Goal: Transaction & Acquisition: Purchase product/service

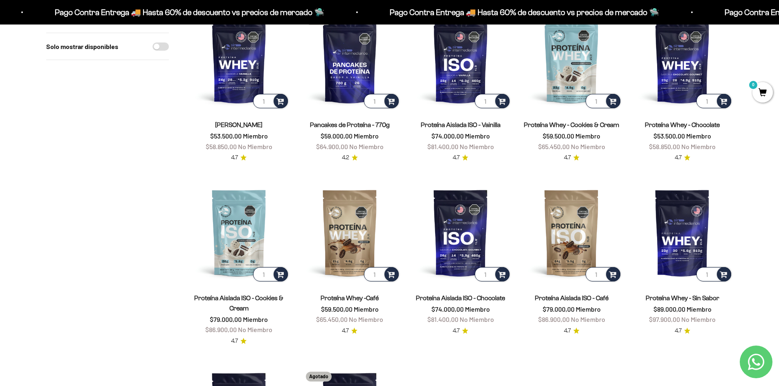
scroll to position [123, 0]
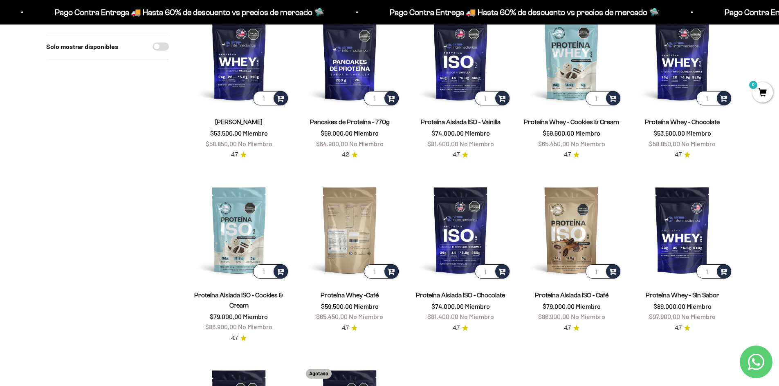
click at [353, 234] on img at bounding box center [349, 229] width 101 height 101
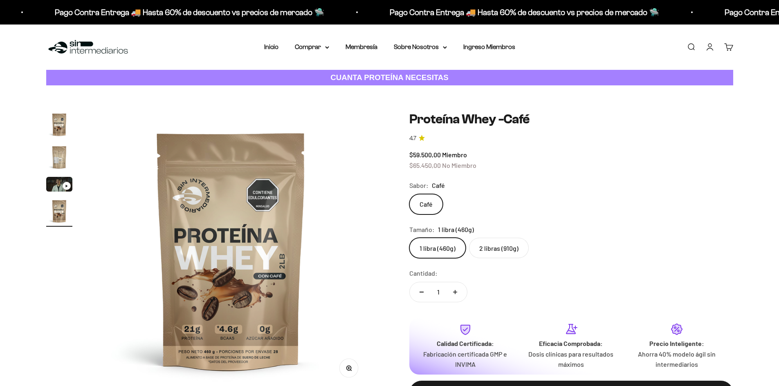
scroll to position [0, 864]
click at [493, 247] on label "2 libras (910g)" at bounding box center [499, 248] width 60 height 20
click at [409, 238] on input "2 libras (910g)" at bounding box center [409, 238] width 0 height 0
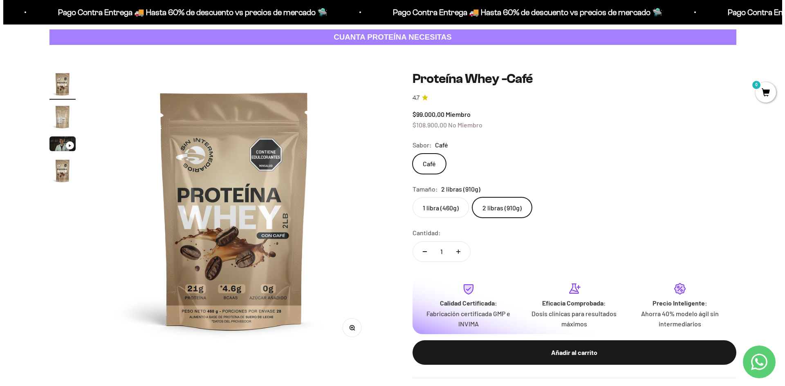
scroll to position [82, 0]
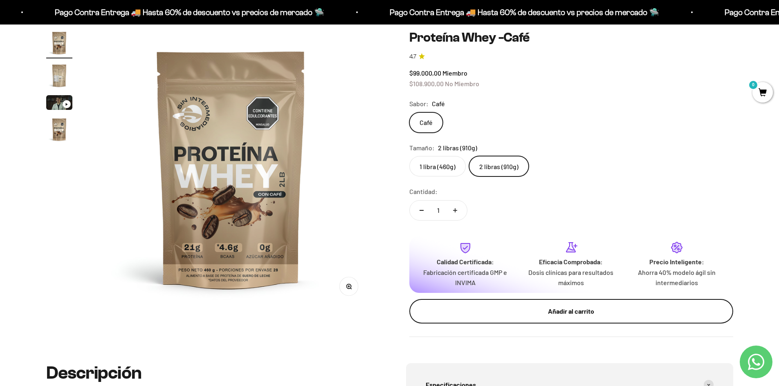
click at [561, 307] on div "Añadir al carrito" at bounding box center [571, 311] width 291 height 11
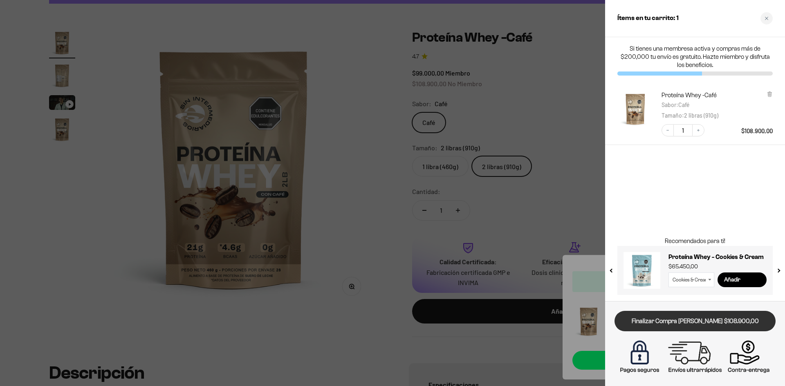
click at [706, 325] on link "Finalizar Compra [PERSON_NAME] $108.900,00" at bounding box center [695, 321] width 161 height 21
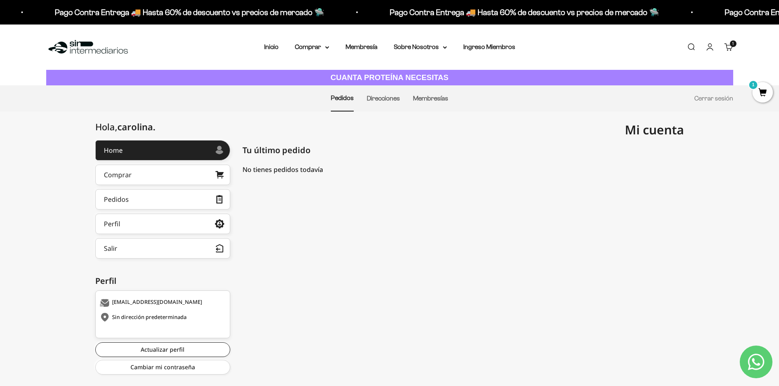
click at [762, 92] on span "1" at bounding box center [762, 92] width 20 height 20
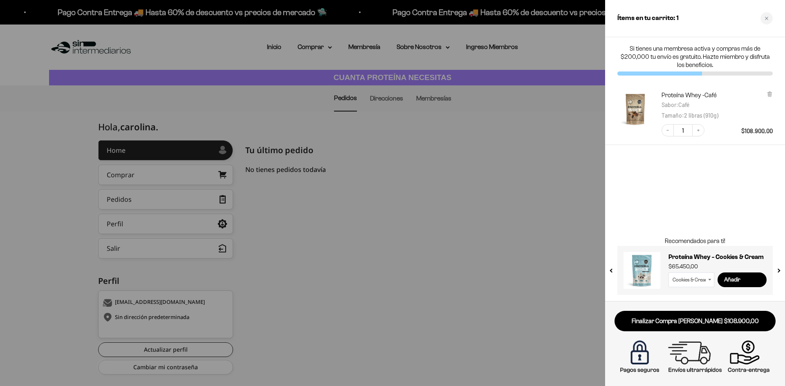
click at [499, 274] on div at bounding box center [392, 193] width 785 height 386
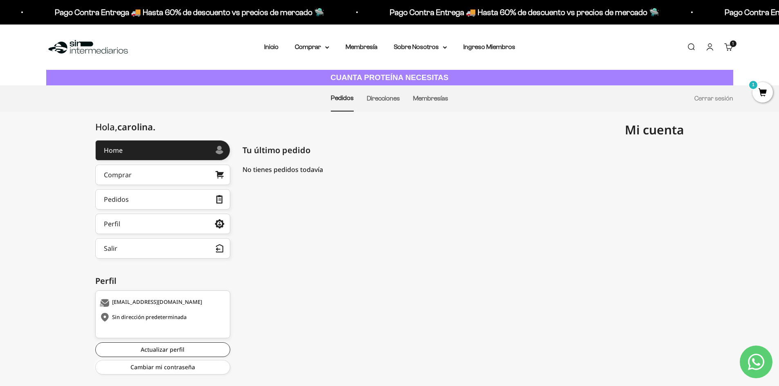
click at [763, 92] on span "1" at bounding box center [762, 92] width 20 height 20
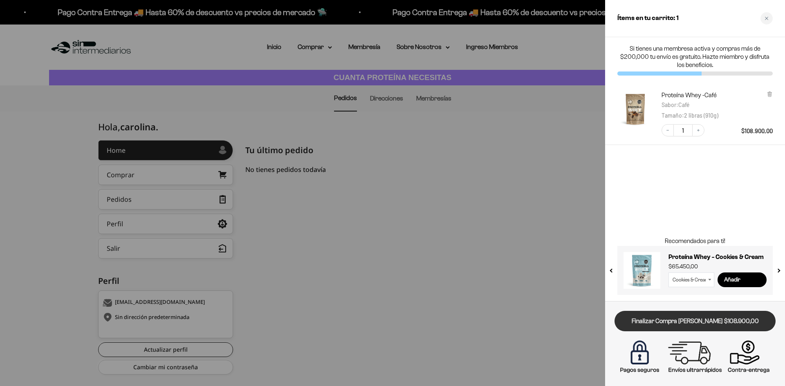
click at [685, 322] on link "Finalizar Compra [PERSON_NAME] $108.900,00" at bounding box center [695, 321] width 161 height 21
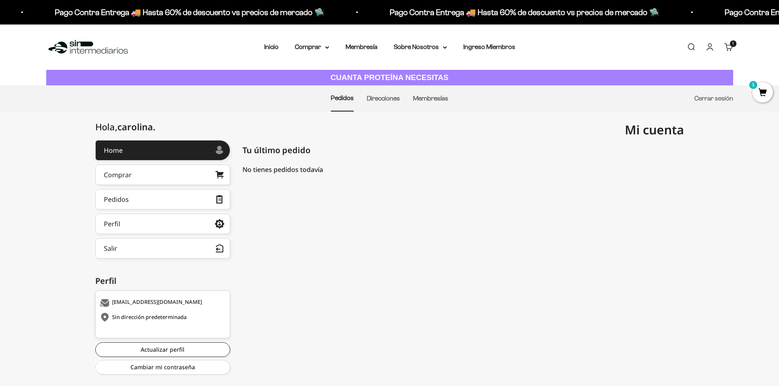
click at [719, 99] on link "Cerrar sesión" at bounding box center [713, 98] width 39 height 7
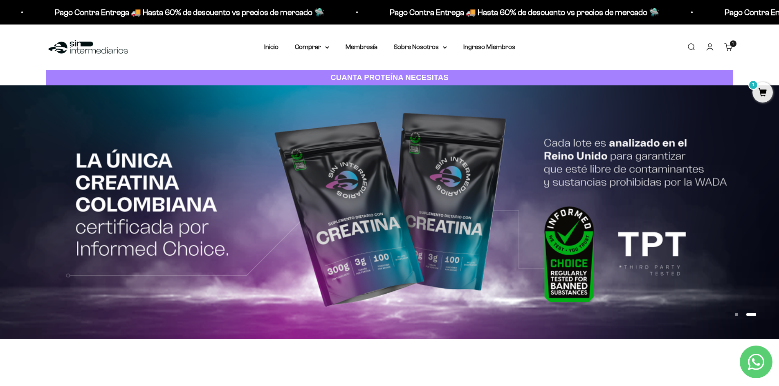
click at [763, 93] on span "1" at bounding box center [762, 92] width 20 height 20
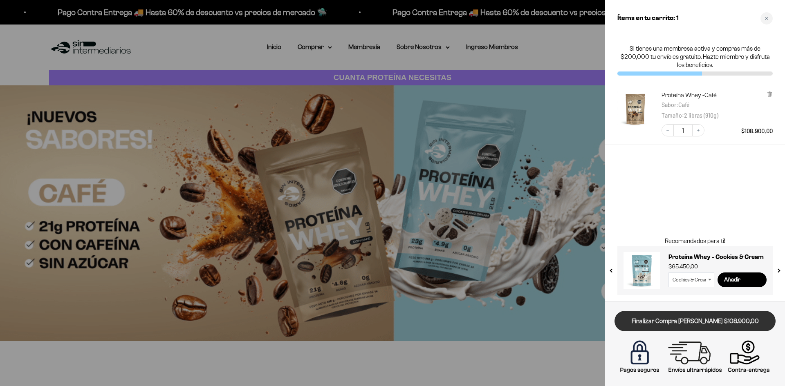
click at [659, 322] on link "Finalizar Compra [PERSON_NAME] $108.900,00" at bounding box center [695, 321] width 161 height 21
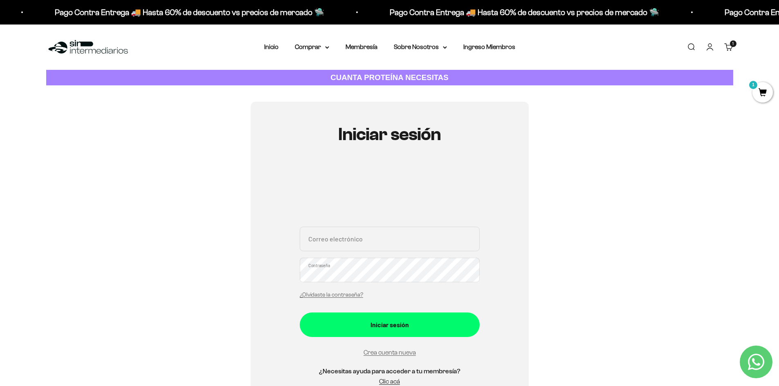
click at [767, 88] on span "1" at bounding box center [762, 92] width 20 height 20
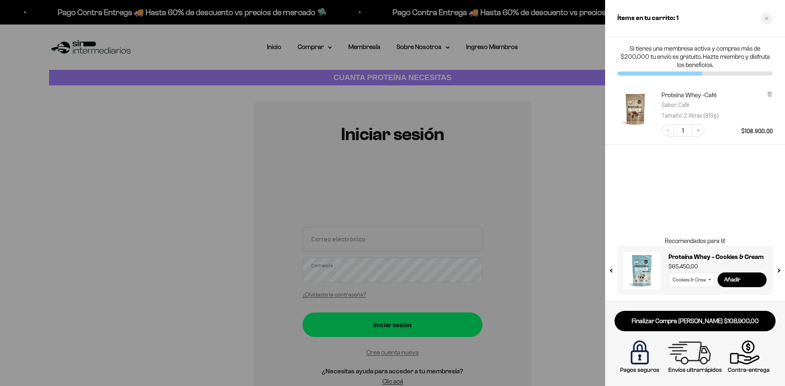
click at [780, 271] on button "next slide / item" at bounding box center [778, 268] width 7 height 49
click at [717, 170] on div "Si tienes una membresa activa y compras más de $200,000 tu envío es gratuito. H…" at bounding box center [695, 169] width 180 height 264
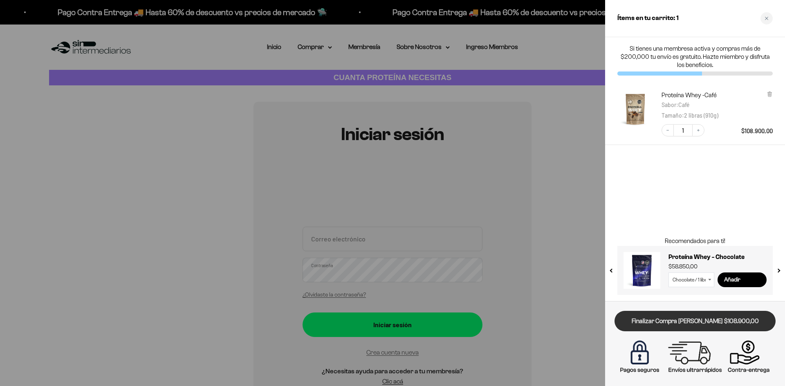
click at [687, 322] on link "Finalizar Compra [PERSON_NAME] $108.900,00" at bounding box center [695, 321] width 161 height 21
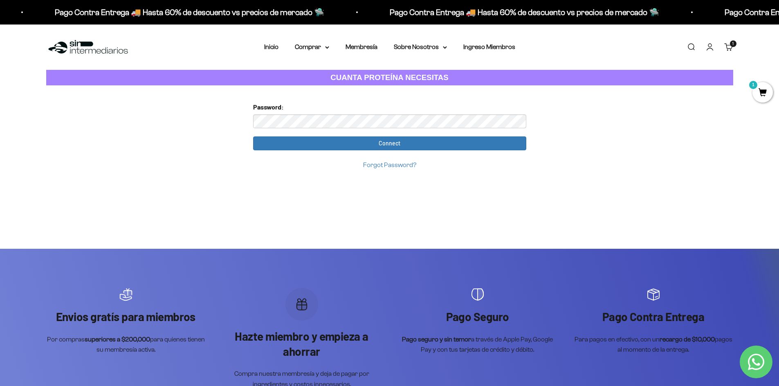
click at [762, 97] on span "1" at bounding box center [762, 92] width 20 height 20
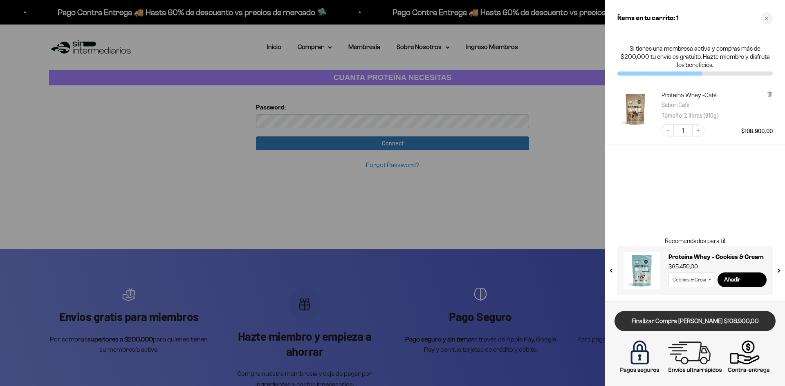
click at [689, 326] on link "Finalizar Compra [PERSON_NAME] $108.900,00" at bounding box center [695, 321] width 161 height 21
